Goal: Information Seeking & Learning: Learn about a topic

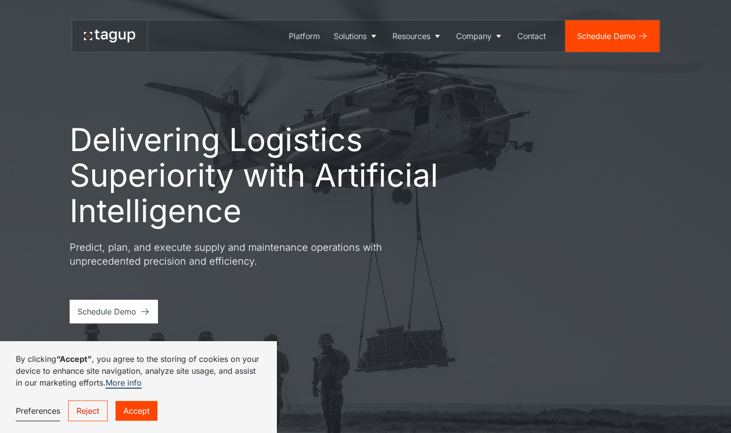
click at [82, 411] on link "Reject" at bounding box center [87, 410] width 39 height 21
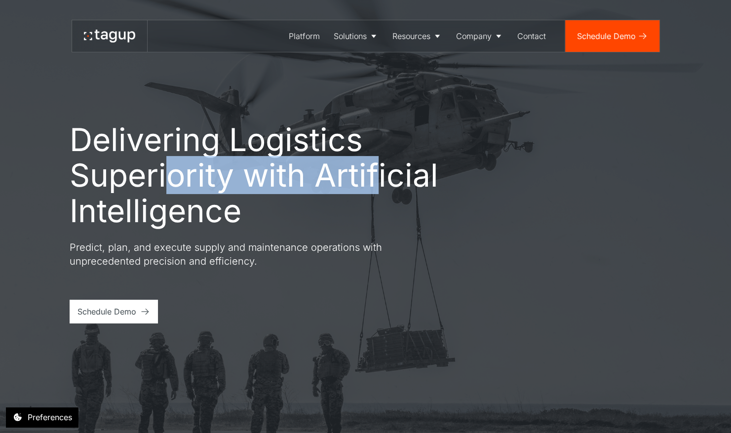
drag, startPoint x: 171, startPoint y: 176, endPoint x: 380, endPoint y: 170, distance: 208.8
click at [380, 170] on h1 "Delivering Logistics Superiority with Artificial Intelligence" at bounding box center [277, 175] width 415 height 107
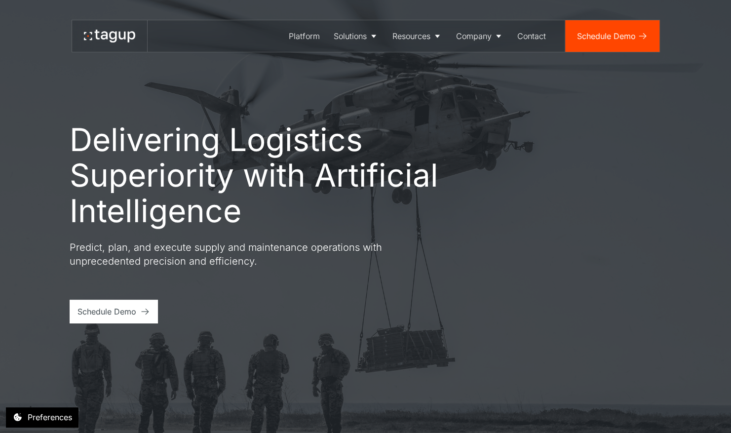
click at [511, 212] on div "Delivering Logistics Superiority with Artificial Intelligence Predict, plan, an…" at bounding box center [366, 222] width 592 height 201
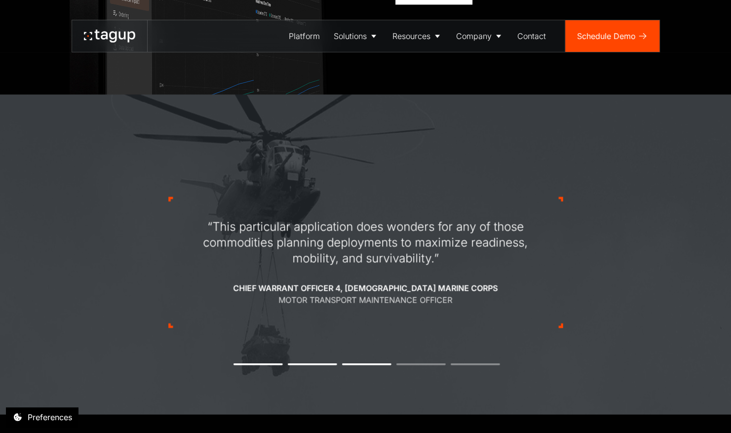
scroll to position [987, 0]
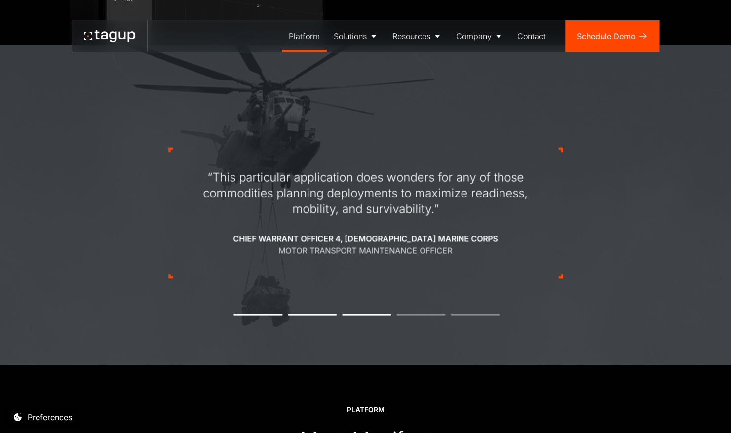
click at [305, 31] on div "Platform" at bounding box center [304, 36] width 31 height 12
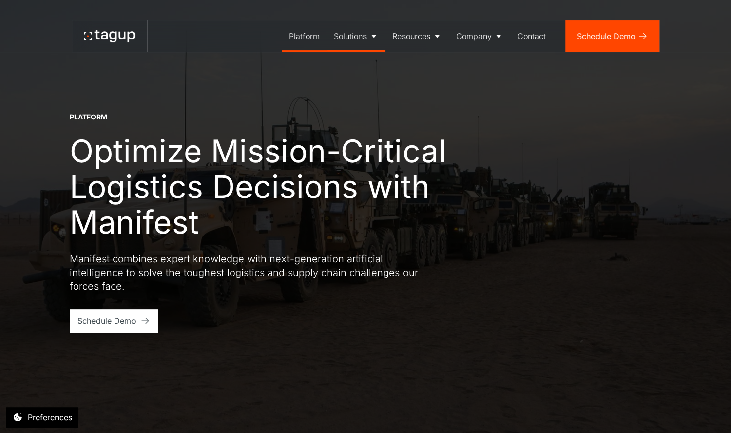
click at [377, 31] on icon at bounding box center [374, 36] width 10 height 10
click at [357, 89] on div "Enterprise" at bounding box center [356, 87] width 38 height 12
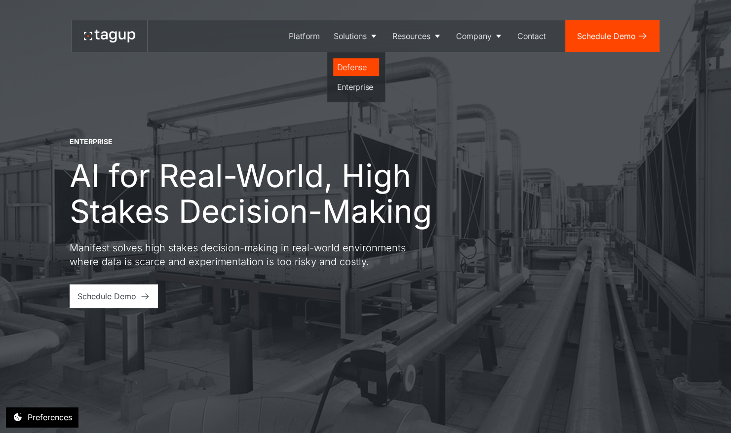
click at [357, 66] on div "Defense" at bounding box center [356, 67] width 38 height 12
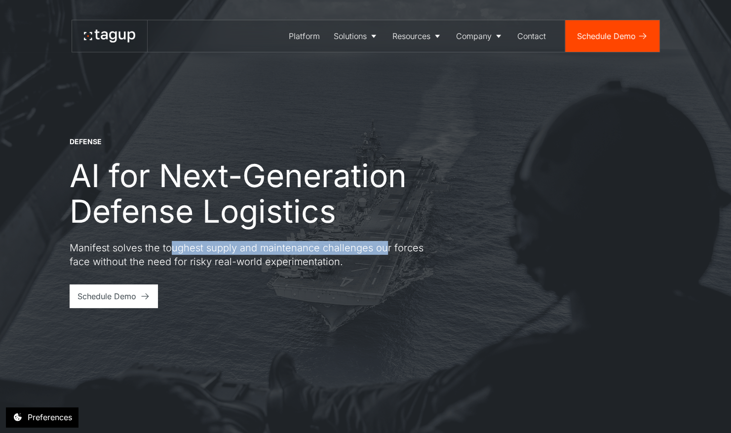
drag, startPoint x: 168, startPoint y: 255, endPoint x: 382, endPoint y: 252, distance: 214.2
click at [382, 252] on p "Manifest solves the toughest supply and maintenance challenges our forces face …" at bounding box center [247, 255] width 355 height 28
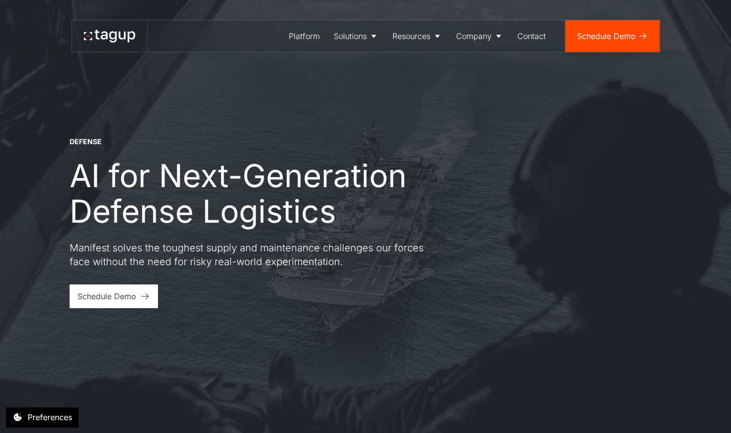
drag, startPoint x: 382, startPoint y: 252, endPoint x: 321, endPoint y: 294, distance: 74.5
click at [321, 294] on div "DEFENSE AI for Next-Generation Defense Logistics Manifest solves the toughest s…" at bounding box center [366, 223] width 592 height 172
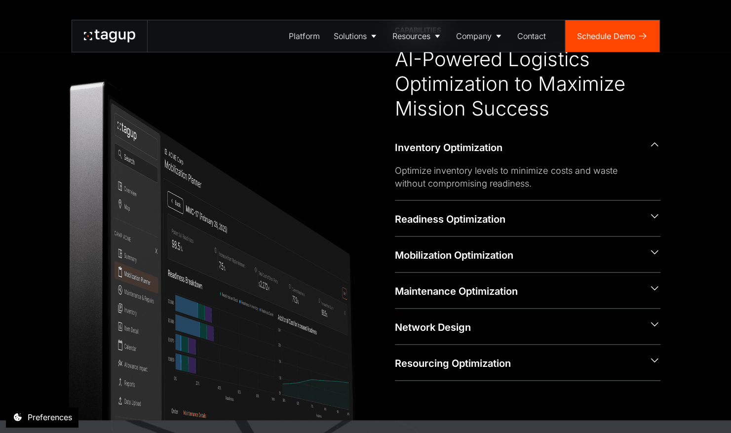
scroll to position [494, 0]
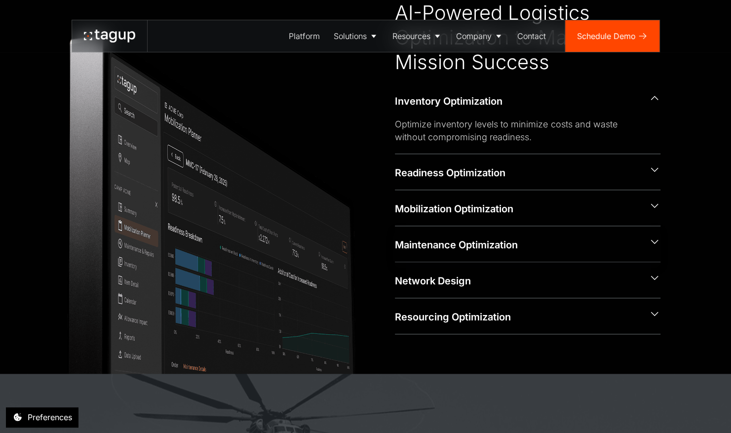
click at [479, 248] on div "Maintenance Optimization" at bounding box center [518, 245] width 246 height 14
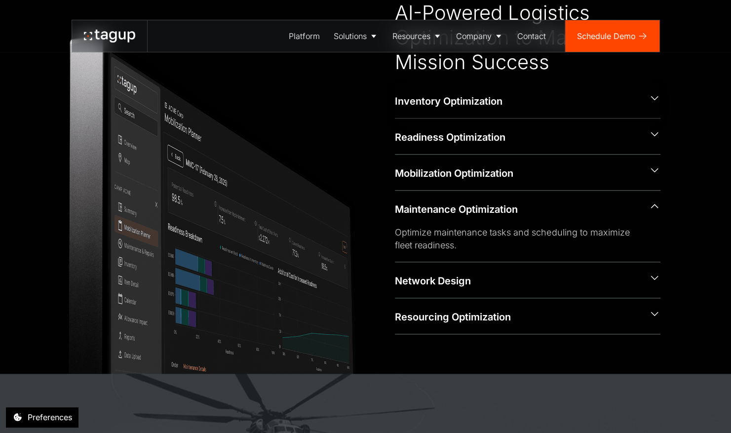
click at [482, 103] on div "Inventory Optimization" at bounding box center [518, 101] width 246 height 14
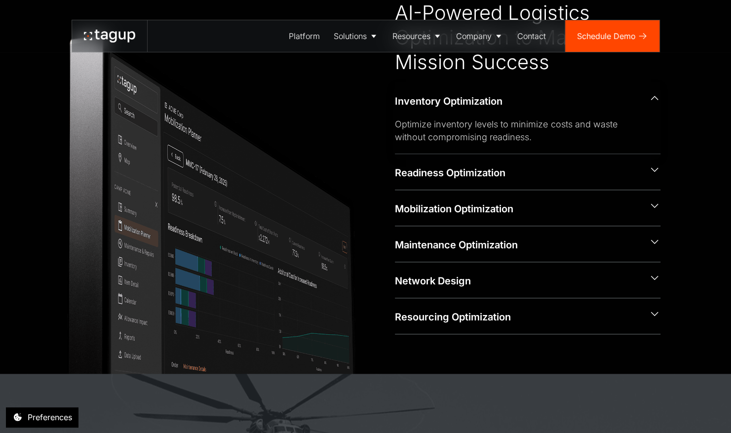
click at [480, 106] on div "Inventory Optimization" at bounding box center [518, 101] width 246 height 14
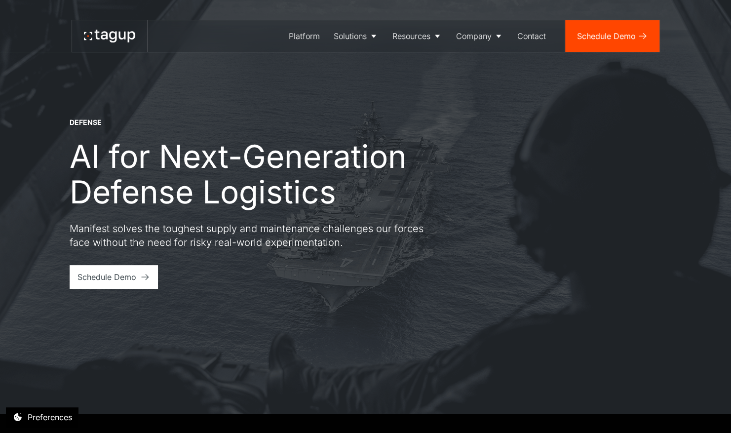
scroll to position [0, 0]
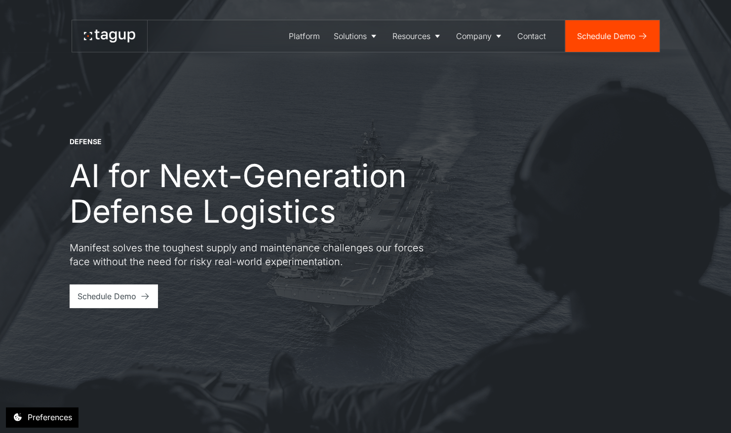
click at [111, 36] on icon at bounding box center [109, 36] width 51 height 13
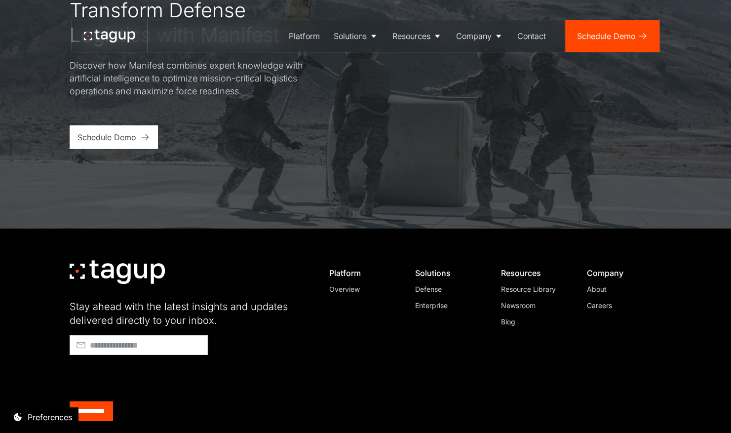
scroll to position [3895, 0]
